Goal: Check status: Check status

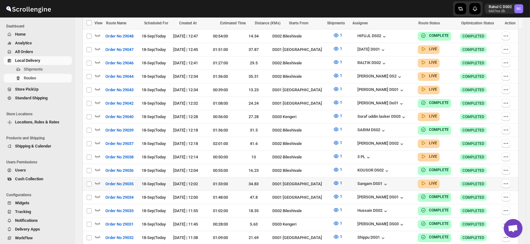
scroll to position [227, 0]
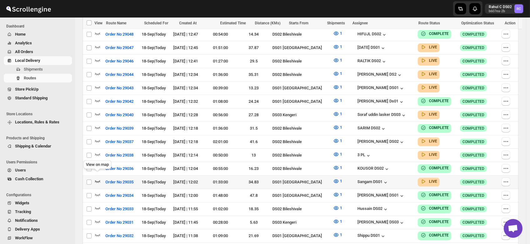
click at [97, 178] on icon "button" at bounding box center [97, 181] width 6 height 6
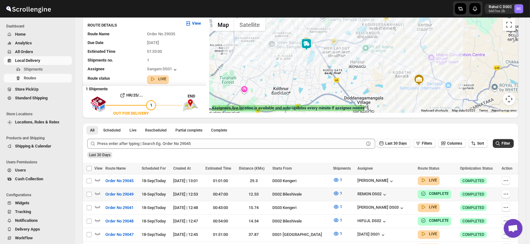
scroll to position [0, 0]
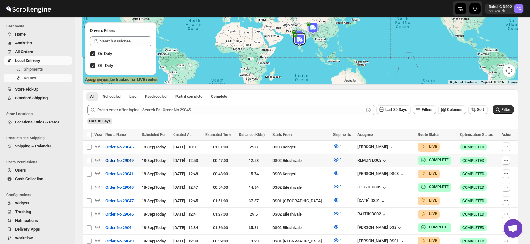
scroll to position [92, 0]
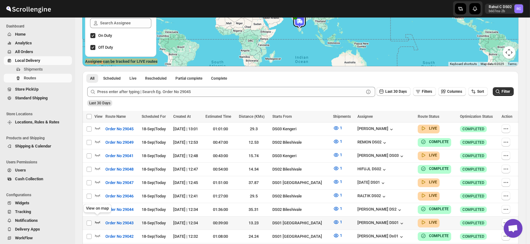
click at [97, 219] on icon "button" at bounding box center [97, 222] width 6 height 6
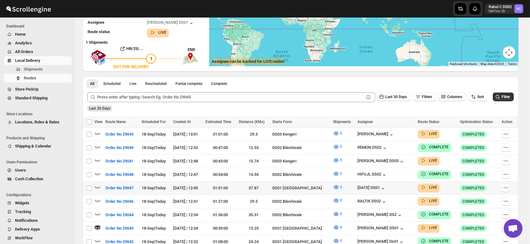
scroll to position [0, 0]
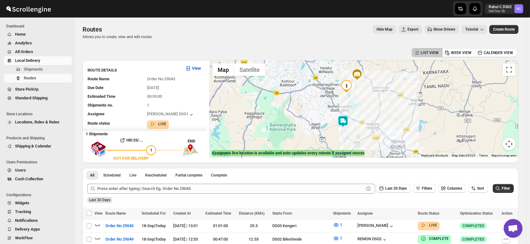
drag, startPoint x: 367, startPoint y: 136, endPoint x: 373, endPoint y: 81, distance: 56.0
click at [373, 81] on div at bounding box center [363, 109] width 309 height 98
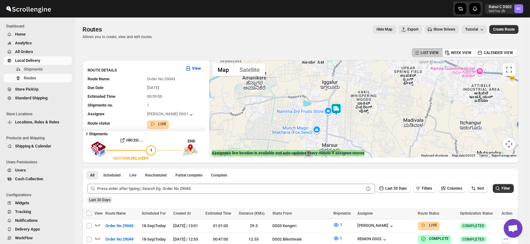
click at [338, 109] on img at bounding box center [336, 109] width 13 height 13
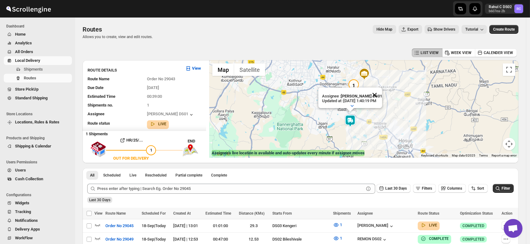
click at [381, 88] on button "Close" at bounding box center [374, 95] width 15 height 15
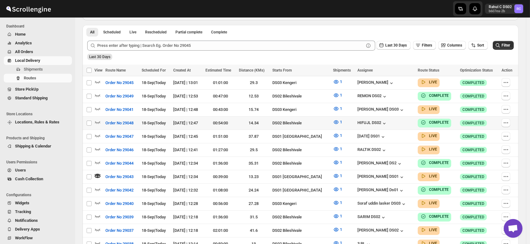
scroll to position [144, 0]
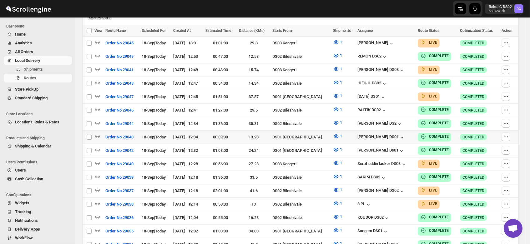
scroll to position [177, 0]
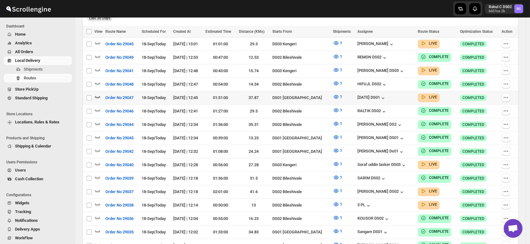
click at [96, 94] on icon "button" at bounding box center [97, 97] width 6 height 6
click at [96, 95] on icon "button" at bounding box center [96, 96] width 1 height 2
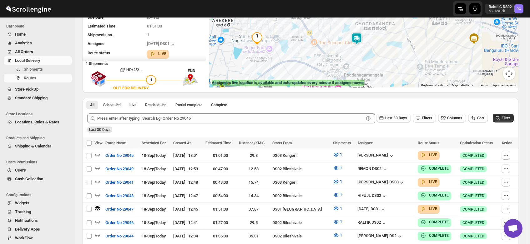
scroll to position [0, 0]
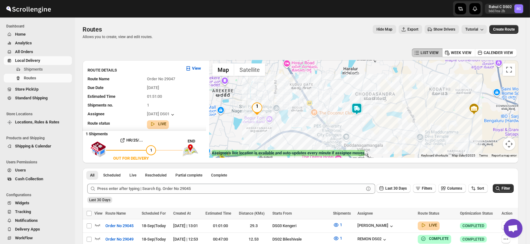
click at [360, 109] on img at bounding box center [357, 109] width 13 height 13
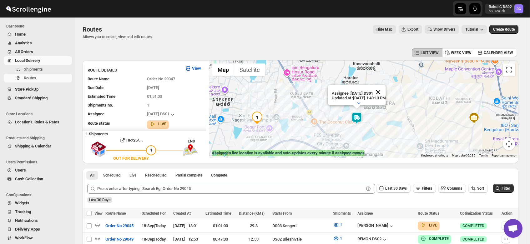
click at [386, 86] on button "Close" at bounding box center [378, 92] width 15 height 15
